Goal: Check status: Check status

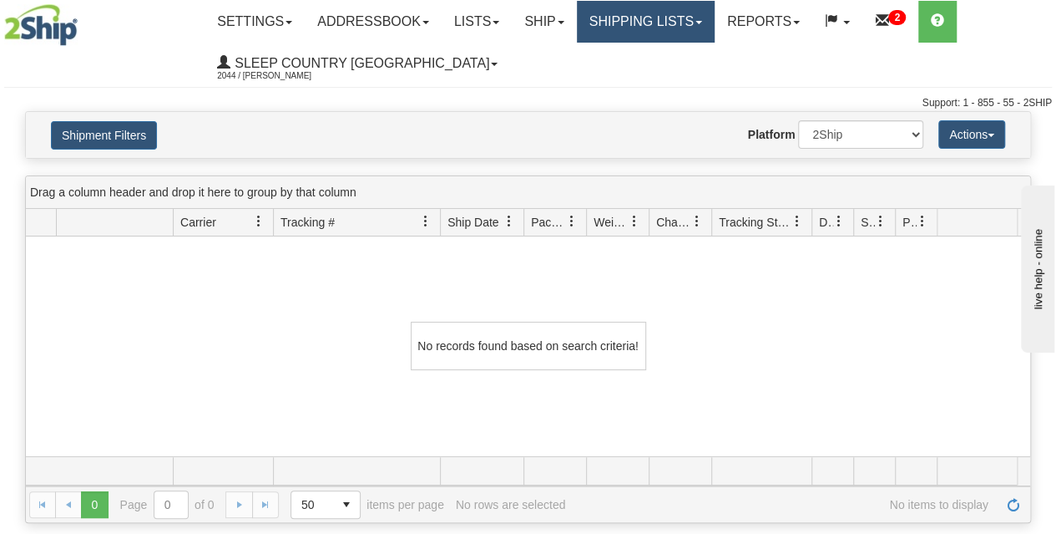
click at [661, 19] on link "Shipping lists" at bounding box center [646, 22] width 138 height 42
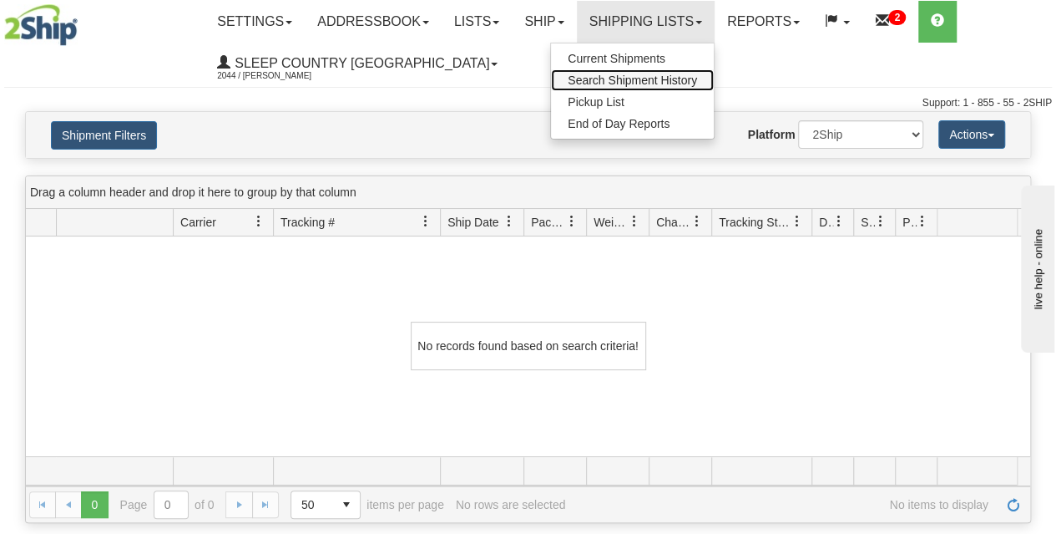
click at [655, 77] on span "Search Shipment History" at bounding box center [632, 79] width 129 height 13
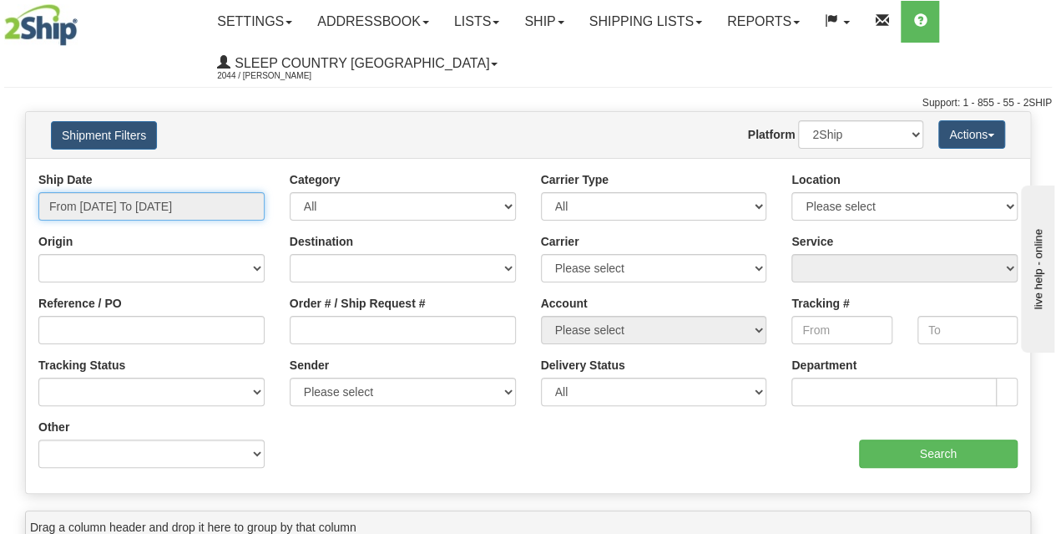
click at [144, 210] on input "From 10/06/2025 To 10/07/2025" at bounding box center [151, 206] width 226 height 28
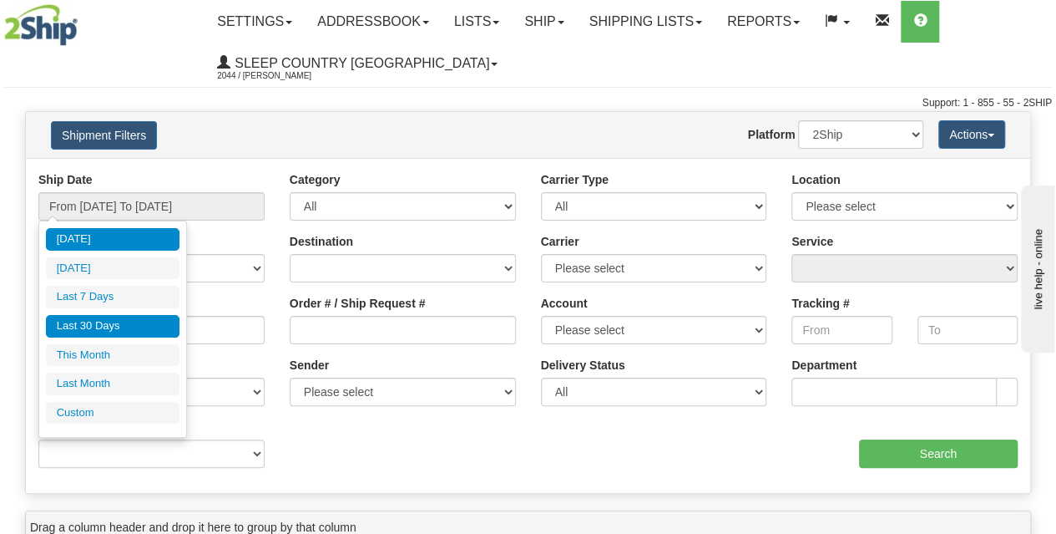
click at [105, 324] on li "Last 30 Days" at bounding box center [113, 326] width 134 height 23
type input "From [DATE] To [DATE]"
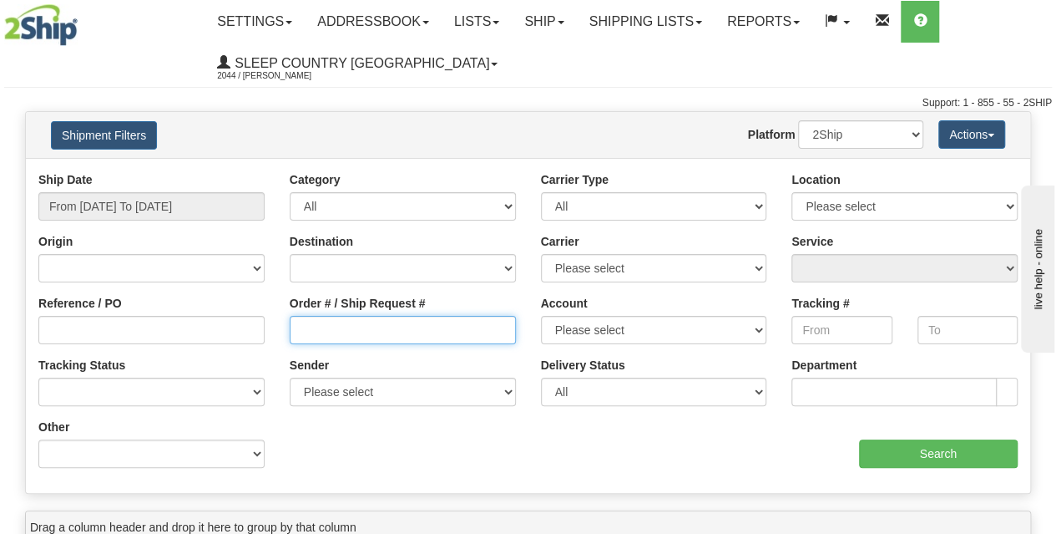
click at [312, 327] on input "Order # / Ship Request #" at bounding box center [403, 330] width 226 height 28
paste input "9002I140888"
type input "9002I140888"
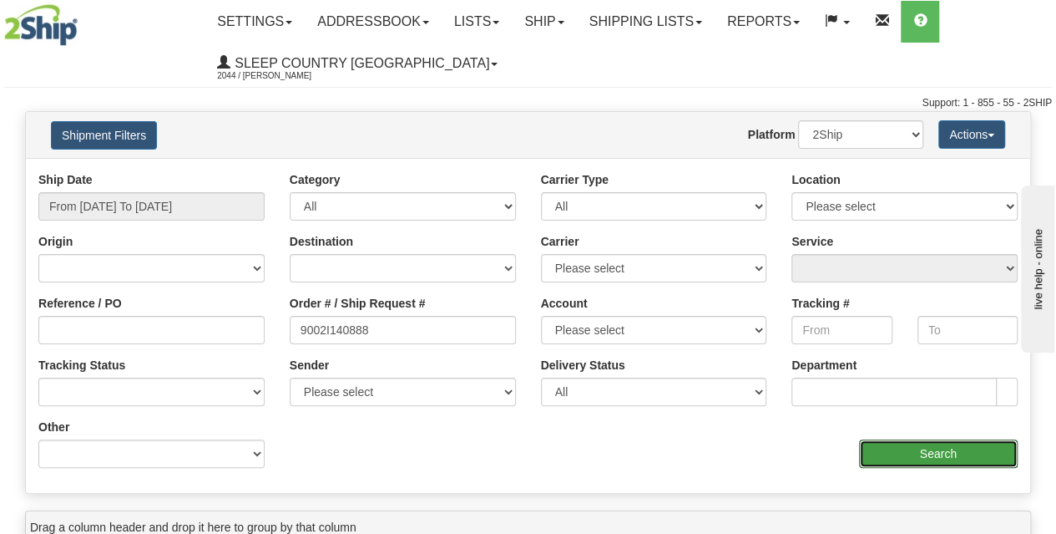
drag, startPoint x: 907, startPoint y: 450, endPoint x: 887, endPoint y: 451, distance: 20.1
click at [907, 451] on input "Search" at bounding box center [938, 453] width 159 height 28
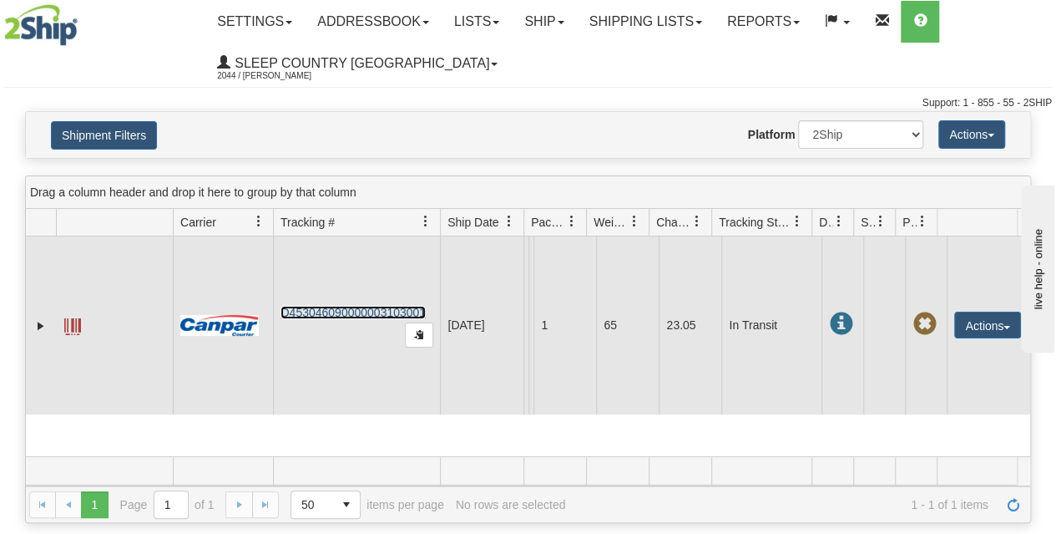
click at [363, 308] on link "D453046090000003103001" at bounding box center [353, 312] width 145 height 13
